Goal: Transaction & Acquisition: Purchase product/service

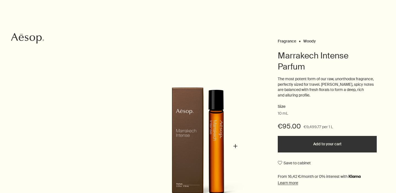
scroll to position [50, 0]
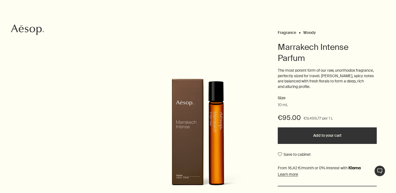
click at [325, 140] on button "Add to your cart" at bounding box center [327, 135] width 99 height 17
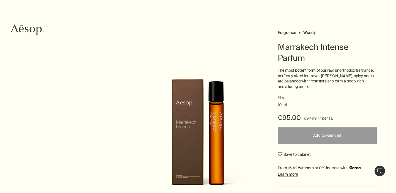
scroll to position [0, 0]
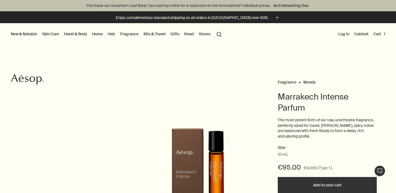
click at [381, 32] on button "Cart 1" at bounding box center [380, 33] width 14 height 7
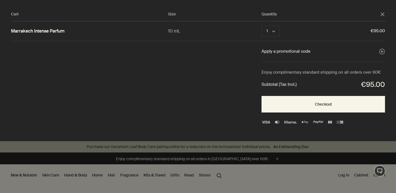
click at [383, 13] on polygon "Close" at bounding box center [383, 14] width 4 height 4
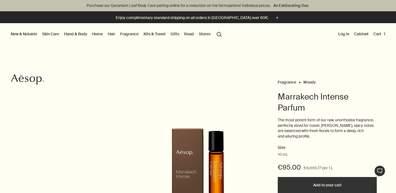
click at [382, 11] on li "Purchase our Geranium Leaf Body Care pairing online for a reduction on the form…" at bounding box center [198, 5] width 396 height 11
click at [342, 33] on button "Log in" at bounding box center [343, 33] width 13 height 7
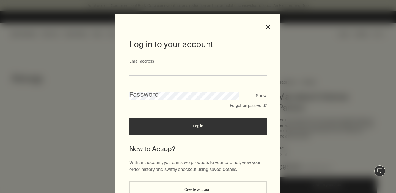
click at [181, 68] on input "Email address" at bounding box center [198, 70] width 138 height 10
type input "**********"
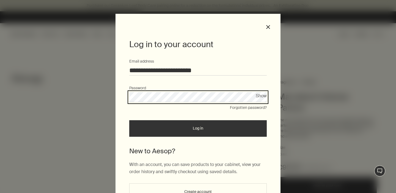
click at [129, 120] on button "Log in" at bounding box center [198, 128] width 138 height 17
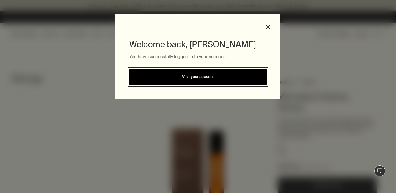
click at [209, 72] on link "Visit your account" at bounding box center [198, 77] width 138 height 17
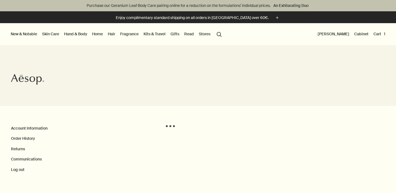
click at [380, 33] on button "Cart 1" at bounding box center [380, 33] width 14 height 7
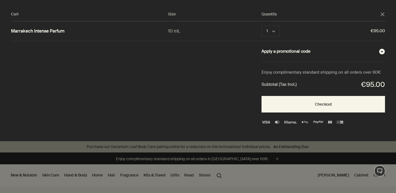
click at [281, 52] on button "Apply a promotional code plusAndCloseWithCircle" at bounding box center [324, 51] width 124 height 7
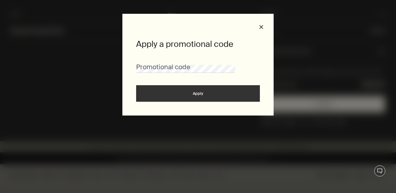
click at [260, 32] on div "Apply a promotional code Promotional code Apply close" at bounding box center [197, 65] width 151 height 102
click at [266, 29] on div "Apply a promotional code Promotional code Apply close" at bounding box center [197, 65] width 151 height 102
